Goal: Transaction & Acquisition: Download file/media

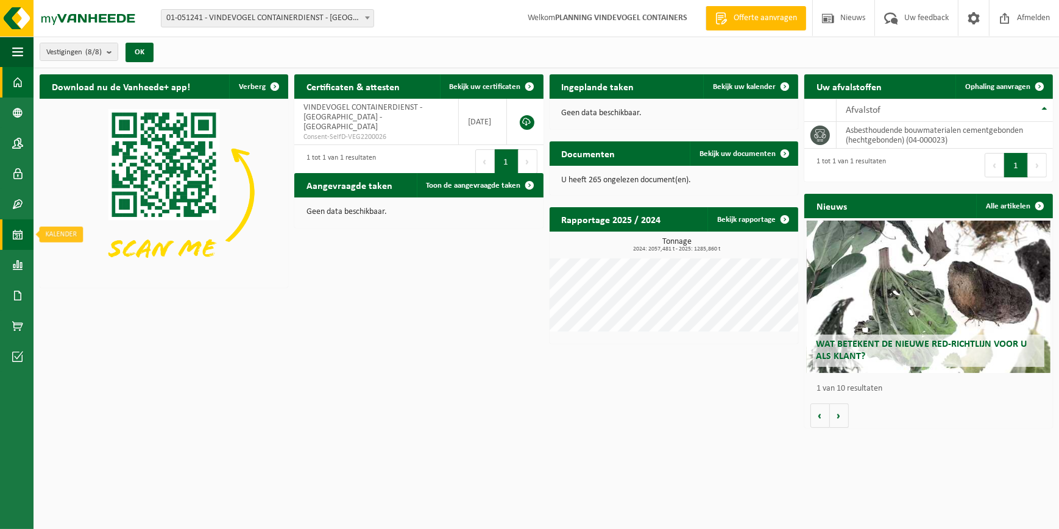
click at [22, 239] on span at bounding box center [17, 234] width 11 height 30
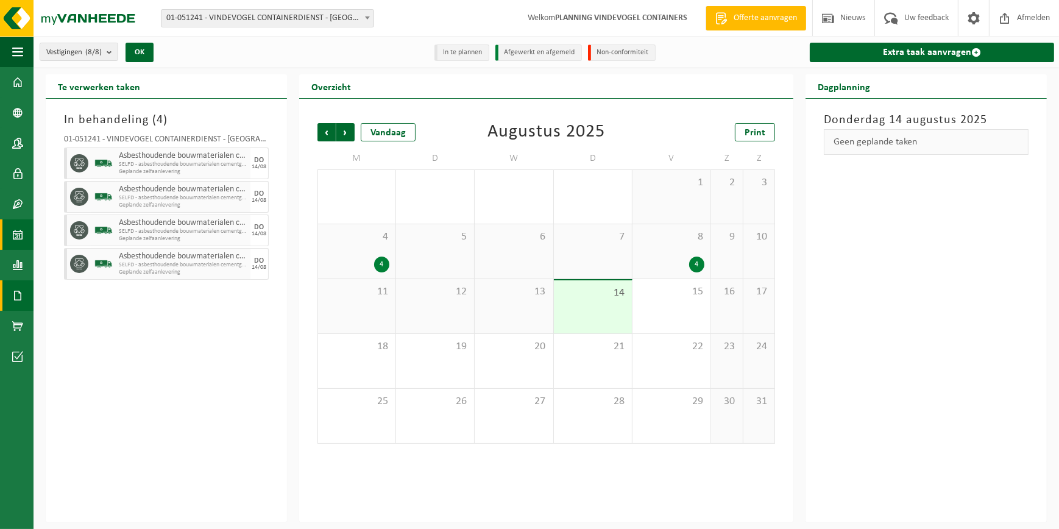
click at [26, 300] on link "Documenten" at bounding box center [16, 295] width 33 height 30
click at [91, 320] on span "Documenten" at bounding box center [93, 321] width 45 height 23
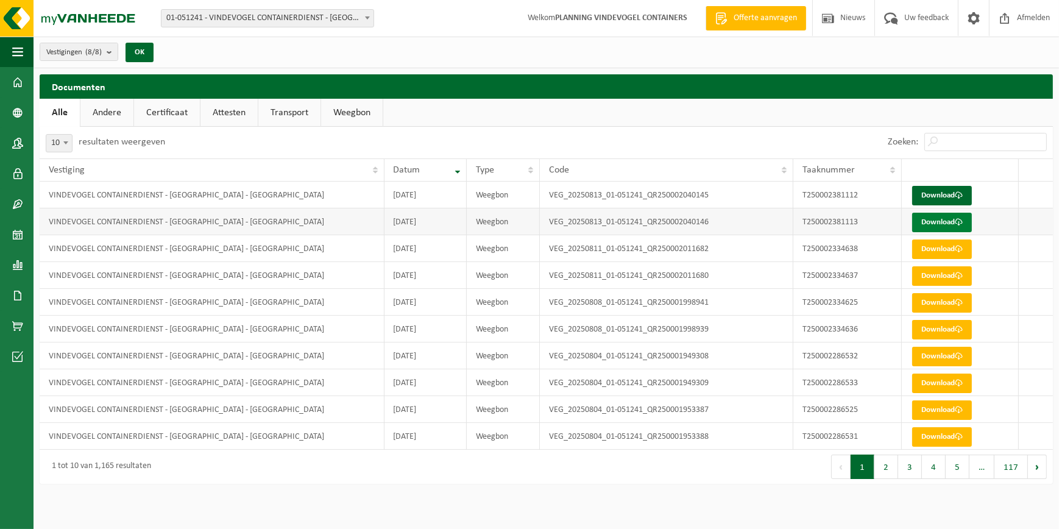
click at [934, 217] on link "Download" at bounding box center [942, 222] width 60 height 19
click at [949, 188] on link "Download" at bounding box center [942, 195] width 60 height 19
